Goal: Task Accomplishment & Management: Use online tool/utility

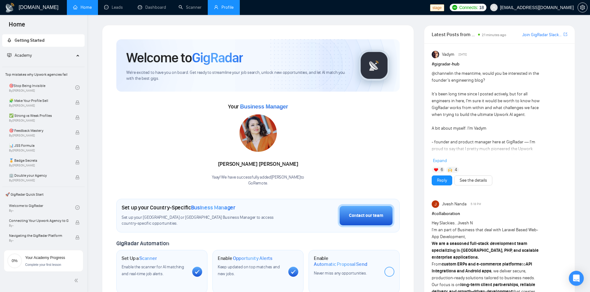
click at [224, 9] on link "Profile" at bounding box center [224, 7] width 20 height 5
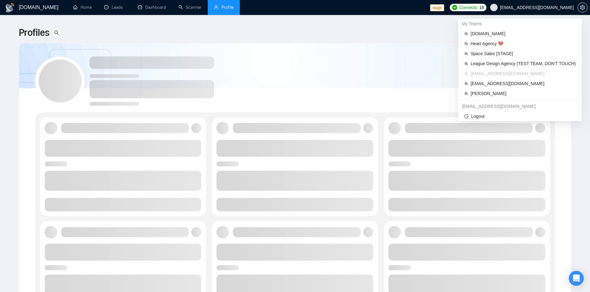
click at [549, 7] on span "[EMAIL_ADDRESS][DOMAIN_NAME]" at bounding box center [537, 7] width 74 height 0
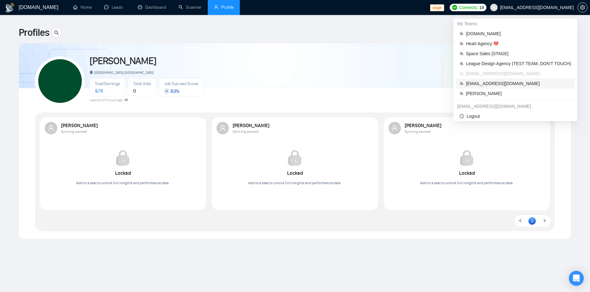
click at [486, 84] on span "[EMAIL_ADDRESS][DOMAIN_NAME]" at bounding box center [518, 83] width 105 height 7
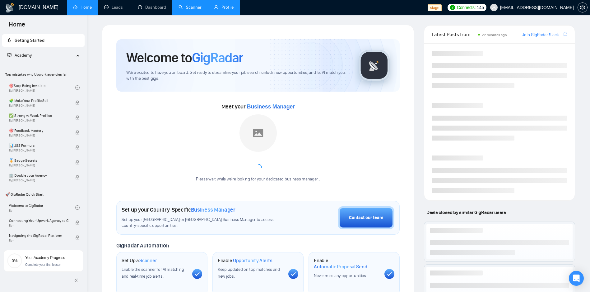
click at [186, 5] on link "Scanner" at bounding box center [190, 7] width 23 height 5
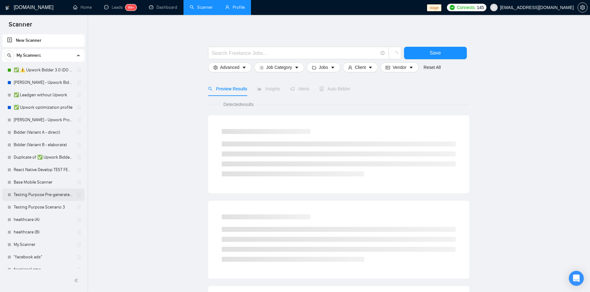
click at [36, 191] on link "Testing Purpose Pre-generated 1" at bounding box center [43, 194] width 59 height 12
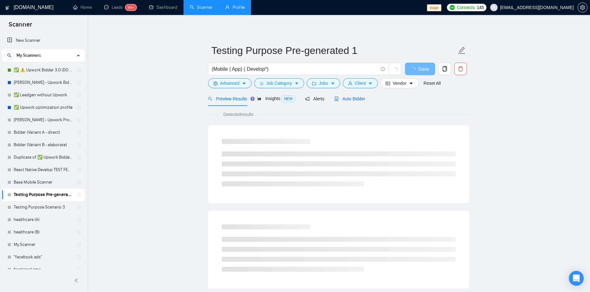
click at [335, 101] on div "Auto Bidder" at bounding box center [350, 98] width 31 height 7
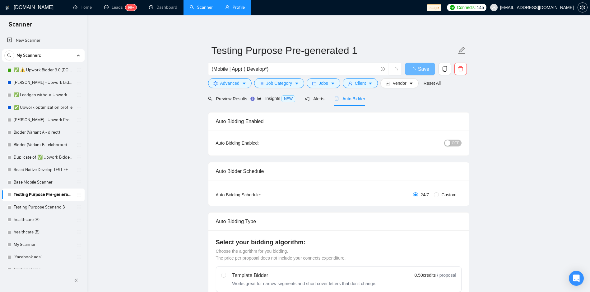
radio input "false"
radio input "true"
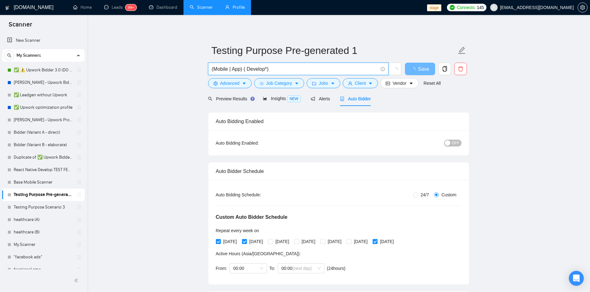
click at [309, 69] on input "(Mobile | App) ( Develop*)" at bounding box center [295, 69] width 166 height 8
click at [265, 68] on input "(Mobile | App) ( Develop*)" at bounding box center [295, 69] width 166 height 8
type input "(Mobile | App) ( Development*)"
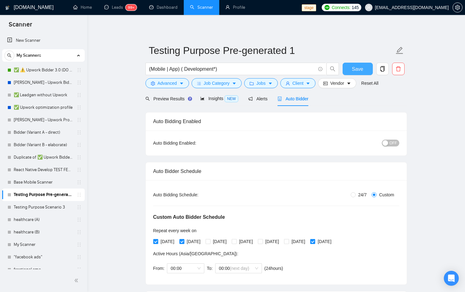
click at [350, 66] on button "Save" at bounding box center [357, 69] width 30 height 12
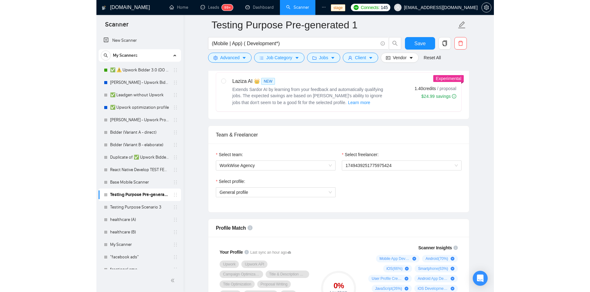
scroll to position [560, 0]
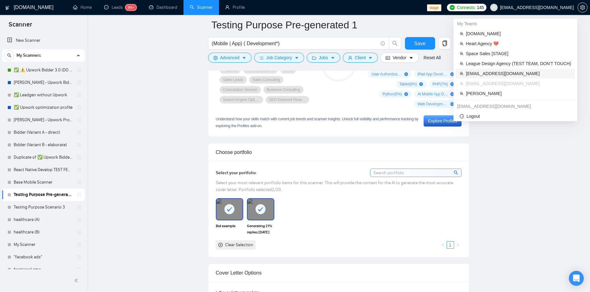
click at [516, 77] on li "[EMAIL_ADDRESS][DOMAIN_NAME]" at bounding box center [515, 73] width 119 height 10
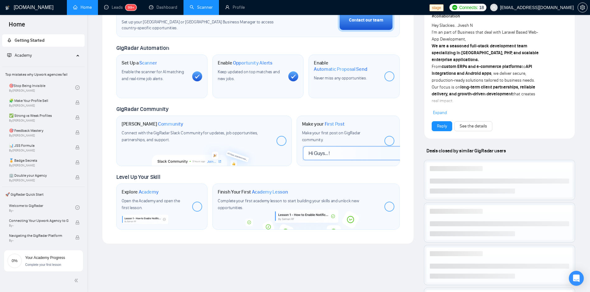
scroll to position [310, 0]
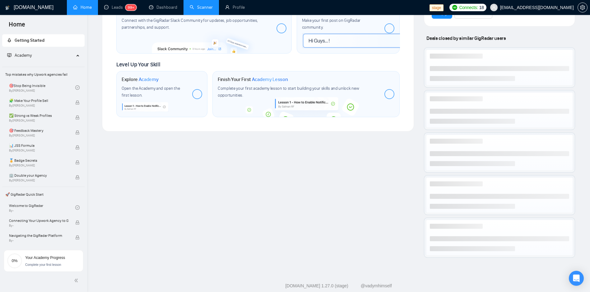
click at [211, 10] on link "Scanner" at bounding box center [201, 7] width 23 height 5
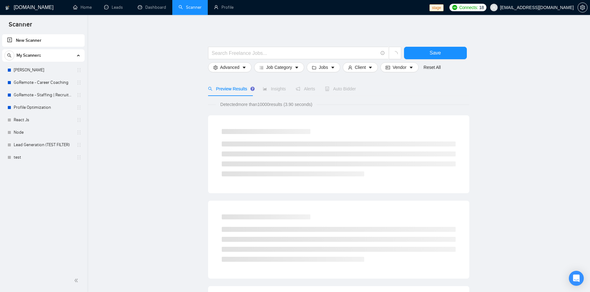
click at [72, 43] on link "New Scanner" at bounding box center [43, 40] width 73 height 12
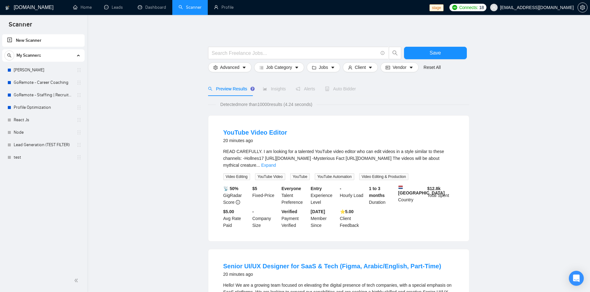
click at [47, 41] on link "New Scanner" at bounding box center [43, 40] width 73 height 12
click at [252, 50] on input "text" at bounding box center [295, 53] width 166 height 8
click at [256, 52] on input "text" at bounding box center [295, 53] width 166 height 8
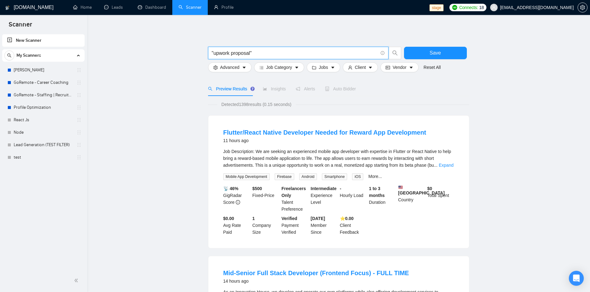
click at [253, 51] on input ""upwork proposal"" at bounding box center [295, 53] width 166 height 8
click at [252, 51] on input ""upwork proposal"" at bounding box center [295, 53] width 166 height 8
type input "("upwork proposal")"
click at [439, 56] on span "Save" at bounding box center [435, 53] width 11 height 8
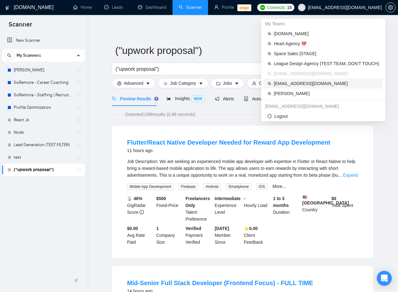
click at [310, 84] on span "[EMAIL_ADDRESS][DOMAIN_NAME]" at bounding box center [326, 83] width 105 height 7
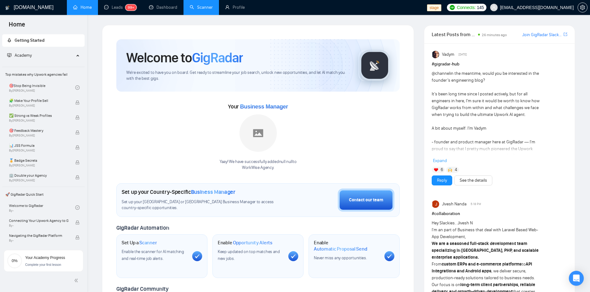
click at [209, 10] on link "Scanner" at bounding box center [201, 7] width 23 height 5
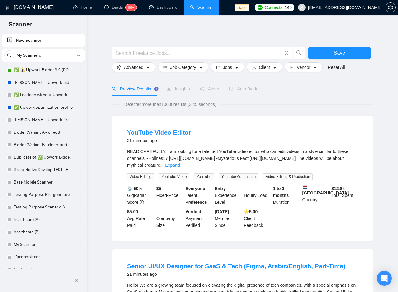
click at [31, 41] on link "New Scanner" at bounding box center [43, 40] width 73 height 12
click at [153, 53] on input "text" at bounding box center [198, 53] width 166 height 8
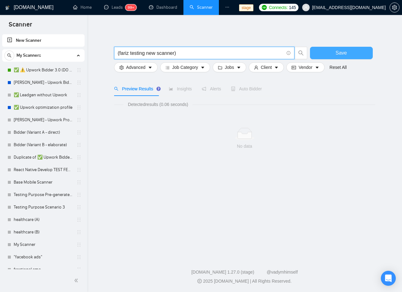
type input "(fariz testing new scanner)"
click at [328, 54] on button "Save" at bounding box center [341, 53] width 63 height 12
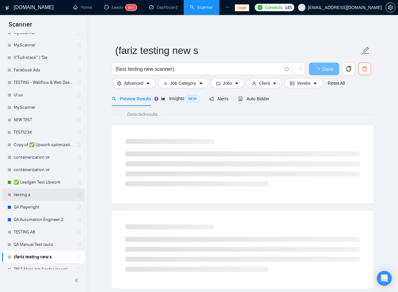
scroll to position [691, 0]
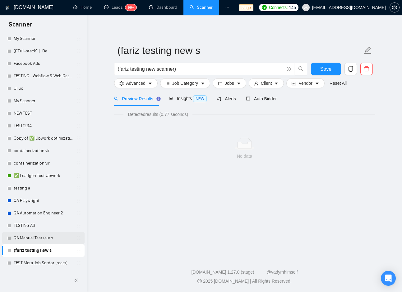
click at [39, 241] on link "QA Manual Test (auto" at bounding box center [43, 238] width 59 height 12
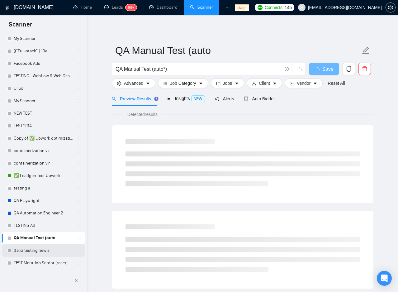
click at [43, 253] on link "(fariz testing new s" at bounding box center [43, 250] width 59 height 12
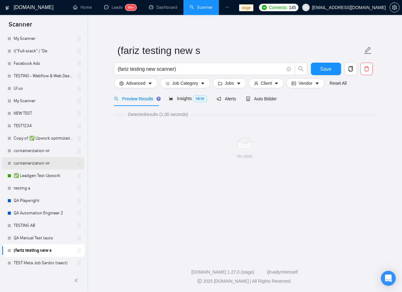
click at [30, 157] on link "containerization vir" at bounding box center [43, 163] width 59 height 12
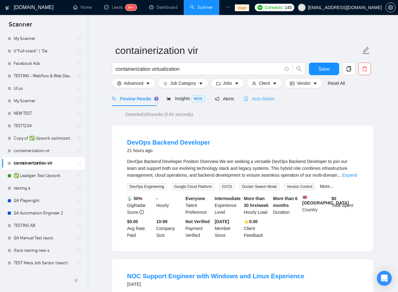
click at [258, 102] on div "Auto Bidder" at bounding box center [259, 98] width 31 height 15
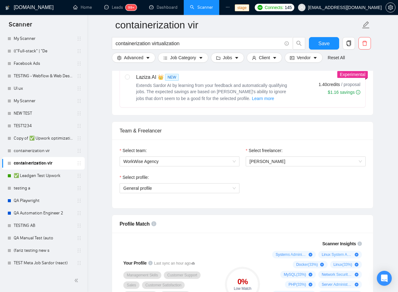
scroll to position [560, 0]
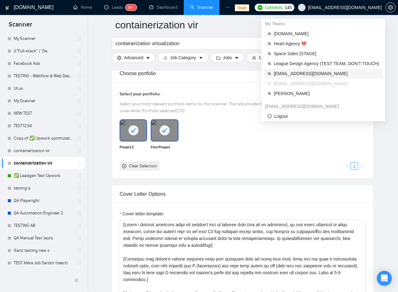
click at [278, 75] on span "[EMAIL_ADDRESS][DOMAIN_NAME]" at bounding box center [326, 73] width 105 height 7
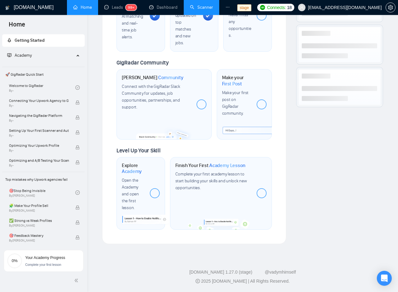
scroll to position [320, 0]
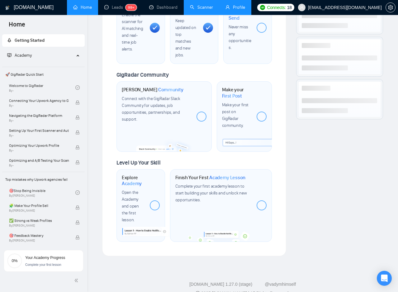
click at [231, 10] on link "Profile" at bounding box center [235, 7] width 20 height 5
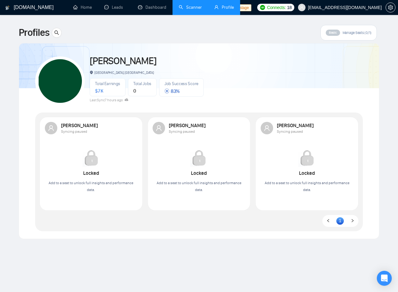
click at [190, 8] on link "Scanner" at bounding box center [190, 7] width 23 height 5
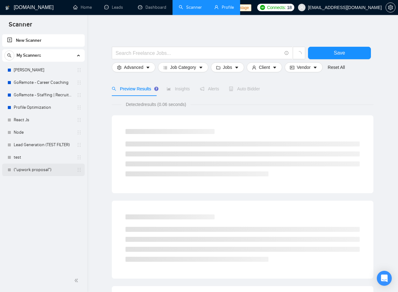
click at [26, 171] on link "("upwork proposal")" at bounding box center [43, 169] width 59 height 12
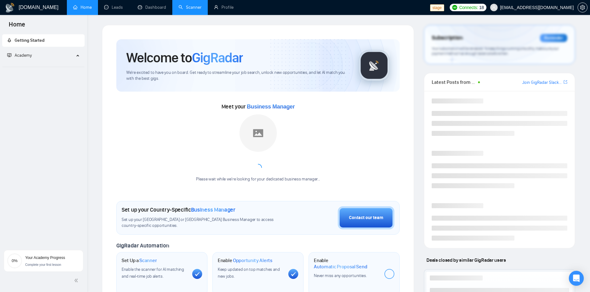
click at [195, 7] on link "Scanner" at bounding box center [190, 7] width 23 height 5
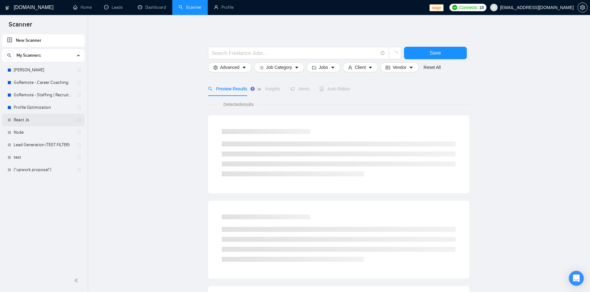
click at [43, 122] on link "React Js" at bounding box center [43, 120] width 59 height 12
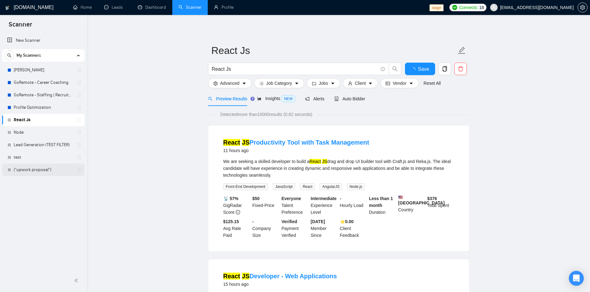
click at [31, 170] on link "("upwork proposal")" at bounding box center [43, 169] width 59 height 12
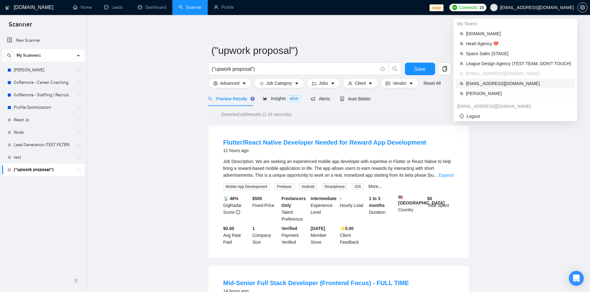
click at [502, 83] on span "[EMAIL_ADDRESS][DOMAIN_NAME]" at bounding box center [518, 83] width 105 height 7
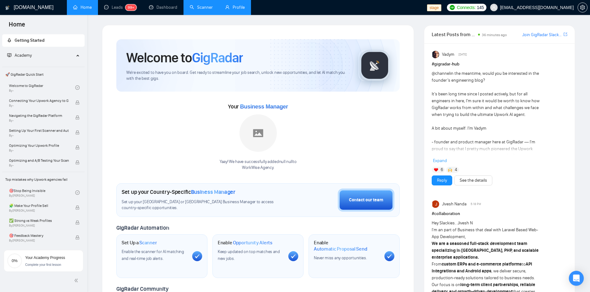
click at [235, 9] on link "Profile" at bounding box center [235, 7] width 20 height 5
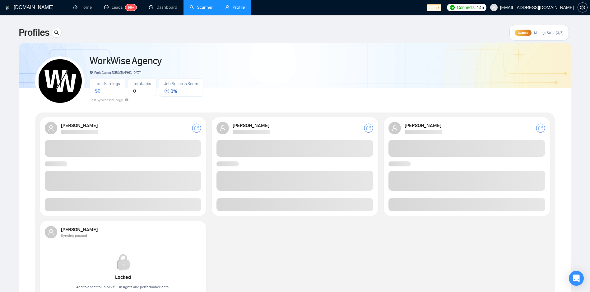
click at [197, 10] on link "Scanner" at bounding box center [201, 7] width 23 height 5
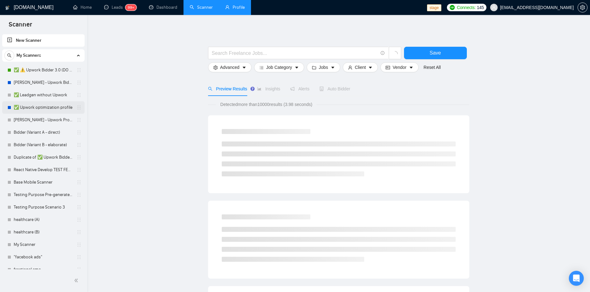
click at [38, 102] on link "✅ Upwork optimization profile" at bounding box center [43, 107] width 59 height 12
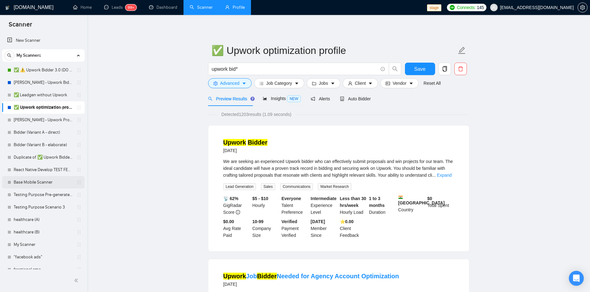
click at [29, 181] on link "Base Mobile Scanner" at bounding box center [43, 182] width 59 height 12
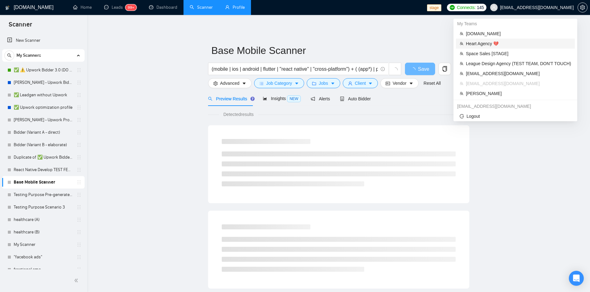
click at [510, 46] on span "Heart Agency 💔" at bounding box center [518, 43] width 105 height 7
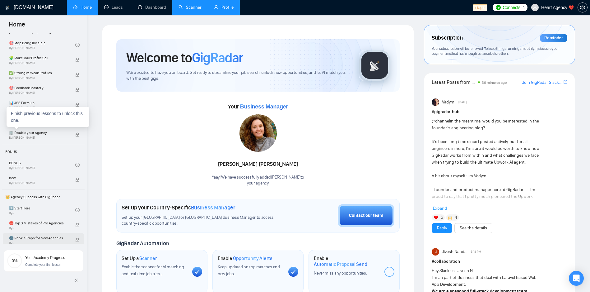
scroll to position [261, 0]
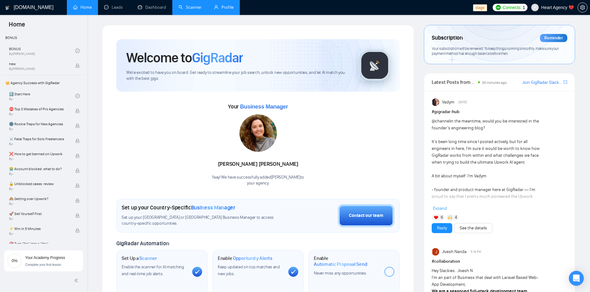
click at [185, 10] on link "Scanner" at bounding box center [190, 7] width 23 height 5
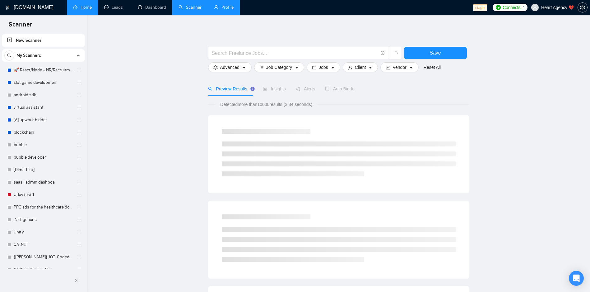
click at [86, 8] on link "Home" at bounding box center [82, 7] width 19 height 5
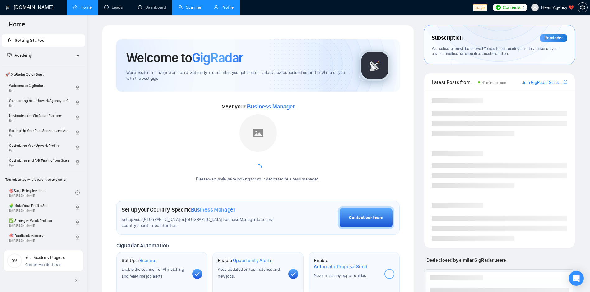
click at [75, 58] on div "Academy" at bounding box center [43, 55] width 83 height 12
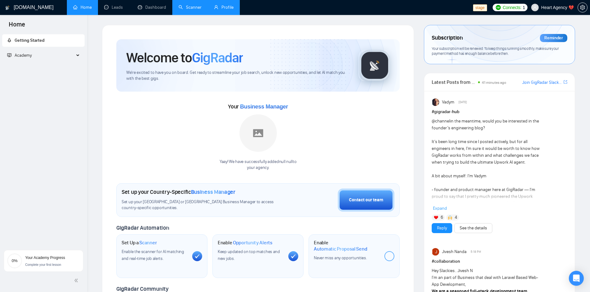
click at [80, 54] on div "Academy" at bounding box center [43, 55] width 83 height 12
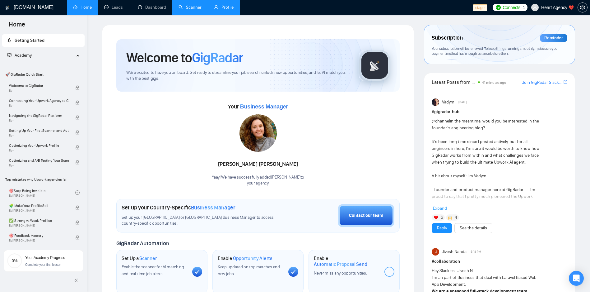
click at [181, 9] on link "Scanner" at bounding box center [190, 7] width 23 height 5
